Goal: Ask a question: Seek information or help from site administrators or community

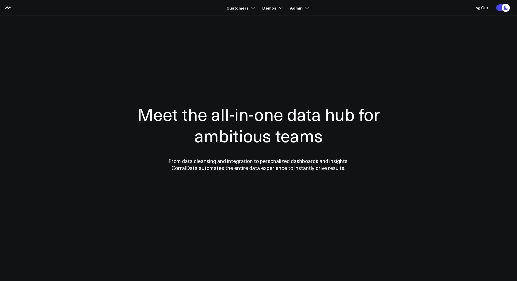
drag, startPoint x: 152, startPoint y: 124, endPoint x: 222, endPoint y: 78, distance: 83.5
click at [155, 119] on h1 "Meet the all-in-one data hub for ambitious teams" at bounding box center [258, 124] width 283 height 43
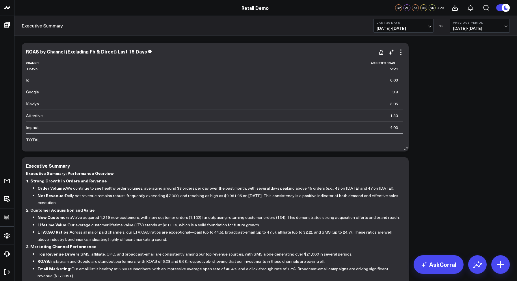
click at [402, 50] on icon at bounding box center [400, 52] width 7 height 7
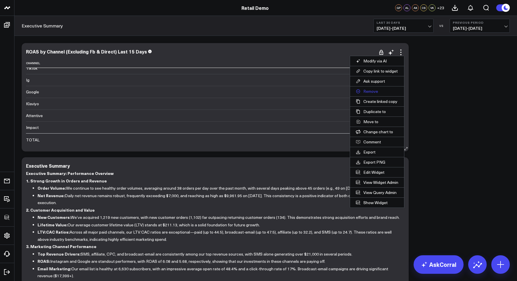
click at [375, 89] on button "Remove" at bounding box center [377, 91] width 54 height 10
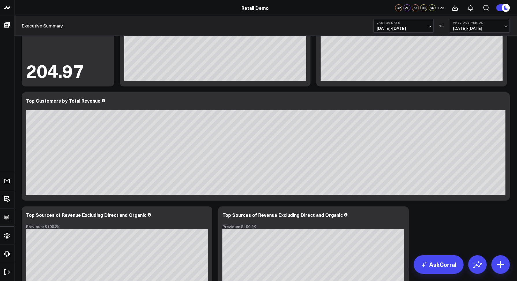
scroll to position [811, 0]
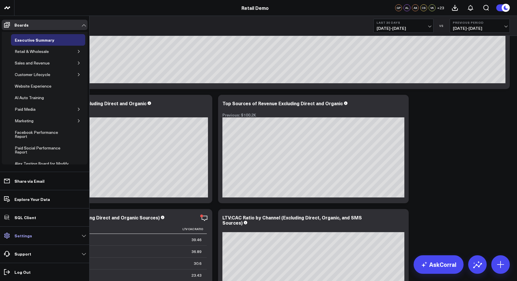
click at [30, 237] on p "Settings" at bounding box center [23, 235] width 18 height 5
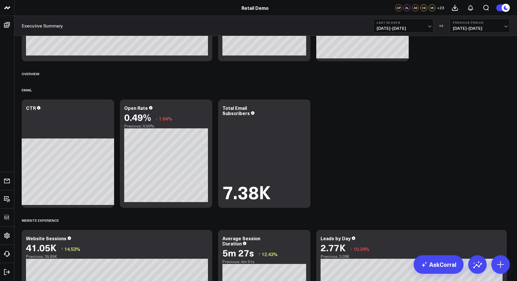
scroll to position [0, 0]
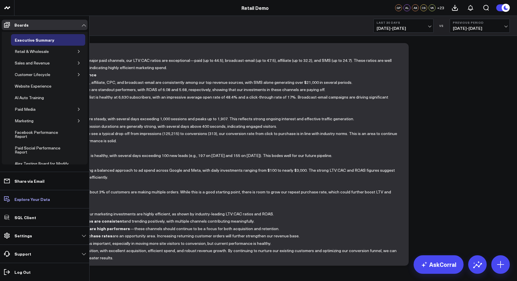
click at [23, 199] on p "Explore Your Data" at bounding box center [32, 199] width 36 height 5
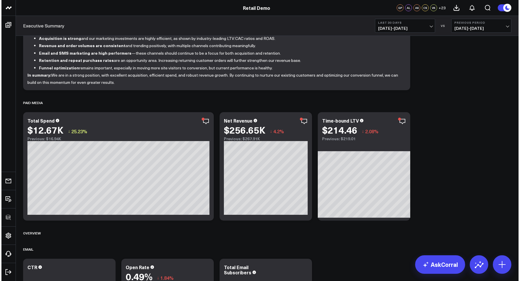
scroll to position [176, 0]
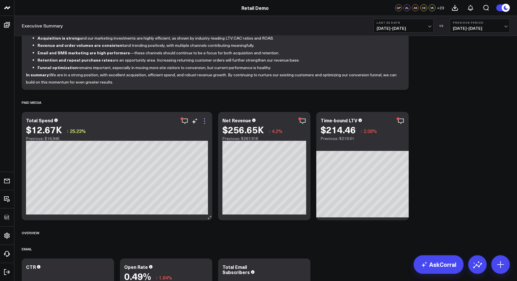
click at [204, 122] on icon at bounding box center [204, 120] width 7 height 7
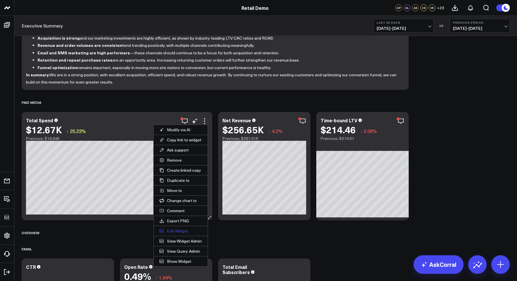
click at [175, 231] on button "Edit Widget" at bounding box center [181, 231] width 54 height 10
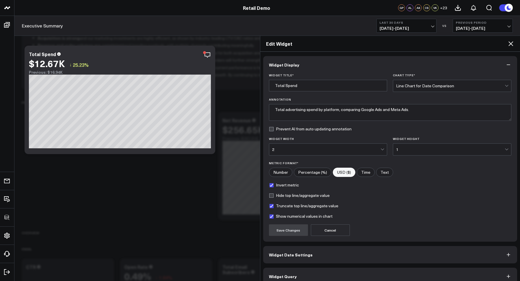
click at [279, 271] on button "Widget Query" at bounding box center [390, 275] width 254 height 17
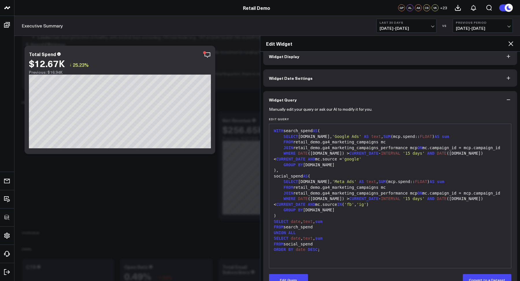
click at [510, 44] on icon at bounding box center [510, 43] width 7 height 7
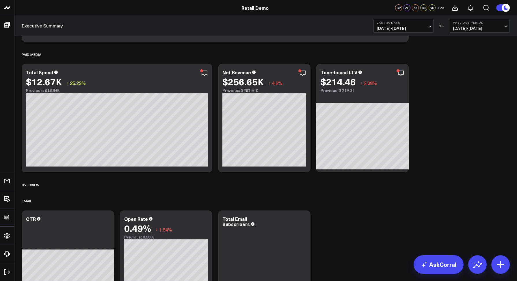
scroll to position [223, 0]
click at [439, 264] on link "AskCorral" at bounding box center [438, 264] width 50 height 18
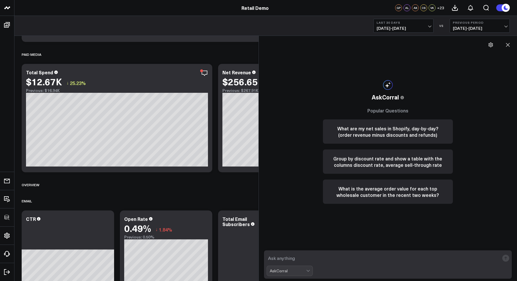
click at [287, 258] on textarea at bounding box center [382, 258] width 233 height 10
click at [288, 255] on textarea at bounding box center [382, 258] width 233 height 10
click at [290, 257] on textarea at bounding box center [382, 258] width 233 height 10
type textarea "What are my top sources of revenue in the last quarter"
click at [392, 255] on textarea "What are my top sources of revenue in the last quarter" at bounding box center [382, 258] width 233 height 10
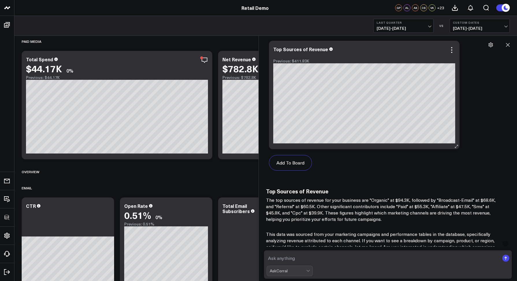
scroll to position [658, 0]
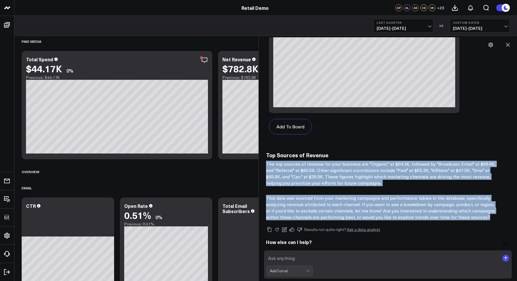
drag, startPoint x: 267, startPoint y: 161, endPoint x: 490, endPoint y: 216, distance: 229.5
click at [490, 216] on div "Top Sources of Revenue The top sources of revenue for your business are "Organi…" at bounding box center [388, 186] width 244 height 68
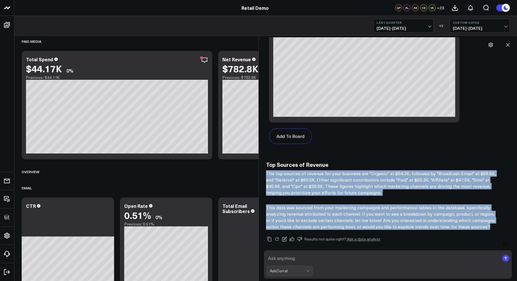
scroll to position [648, 0]
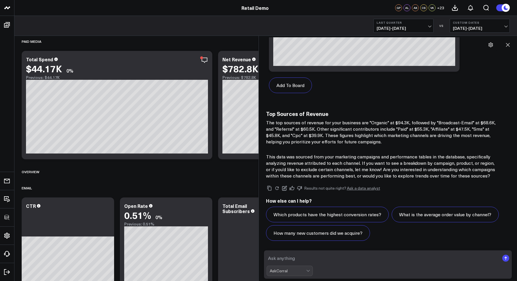
scroll to position [305, 0]
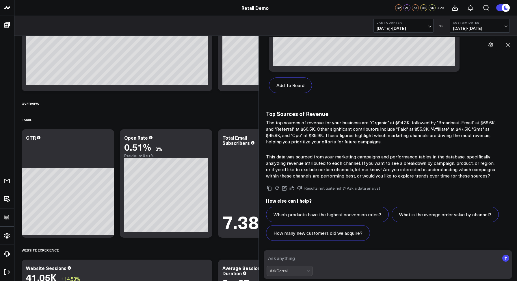
click at [297, 259] on textarea at bounding box center [382, 258] width 233 height 10
type textarea "Only include results for cpc and organic"
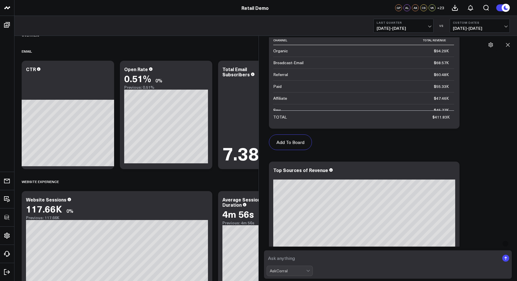
scroll to position [0, 0]
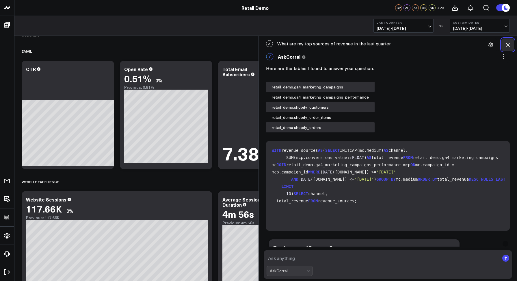
click at [509, 46] on icon at bounding box center [508, 45] width 6 height 6
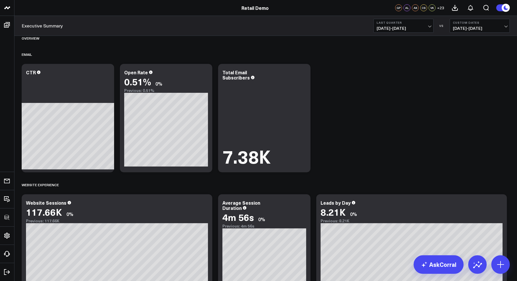
scroll to position [381, 0]
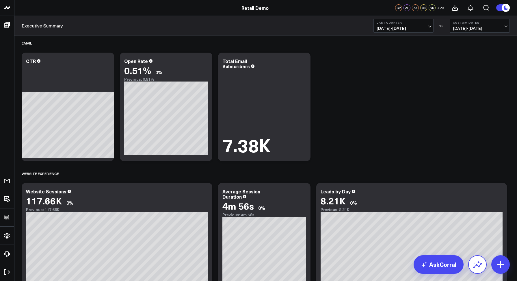
click at [475, 262] on icon at bounding box center [477, 264] width 9 height 9
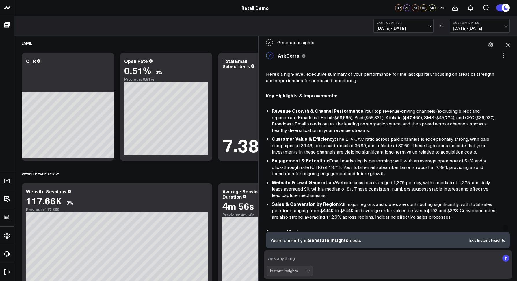
scroll to position [0, 0]
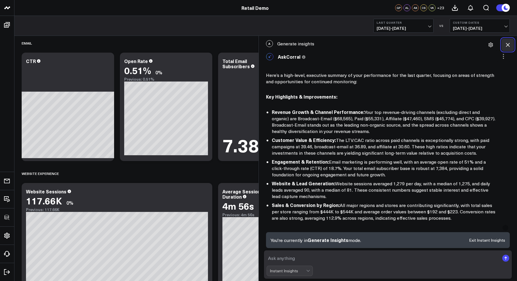
click at [506, 47] on icon at bounding box center [508, 45] width 6 height 6
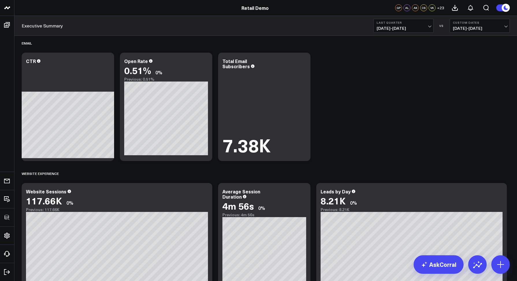
click at [442, 10] on span "+ 23" at bounding box center [440, 8] width 7 height 4
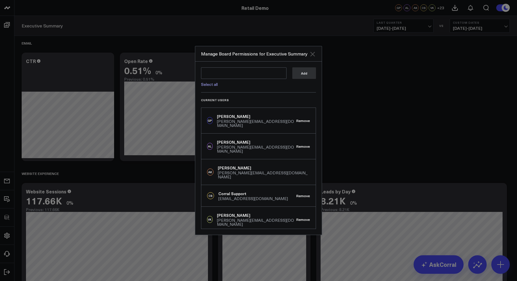
click at [312, 54] on icon "Close" at bounding box center [312, 54] width 5 height 5
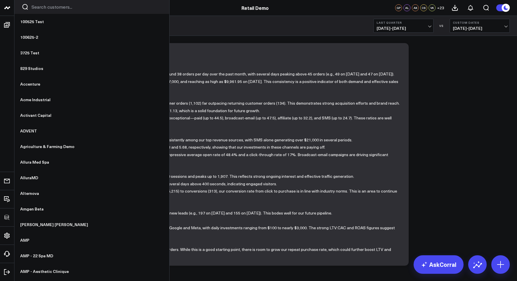
click at [36, 10] on div at bounding box center [91, 7] width 155 height 14
click at [36, 9] on input "Search customers input" at bounding box center [96, 7] width 130 height 6
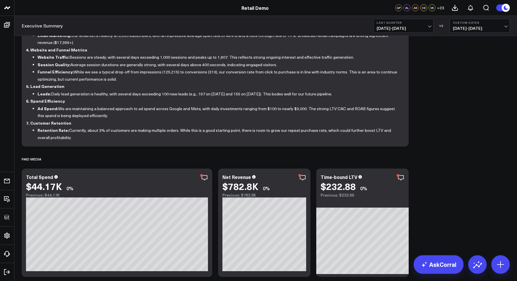
scroll to position [130, 0]
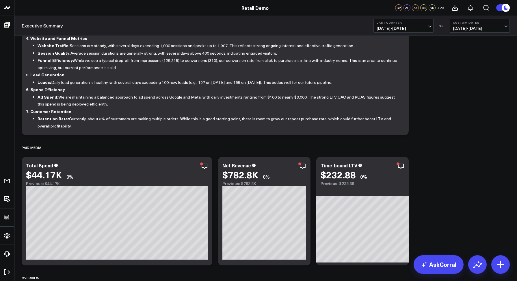
type input "AMP"
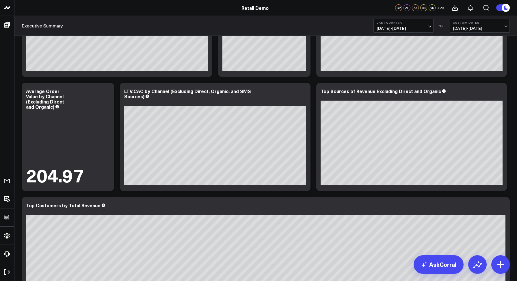
scroll to position [596, 0]
